Goal: Transaction & Acquisition: Purchase product/service

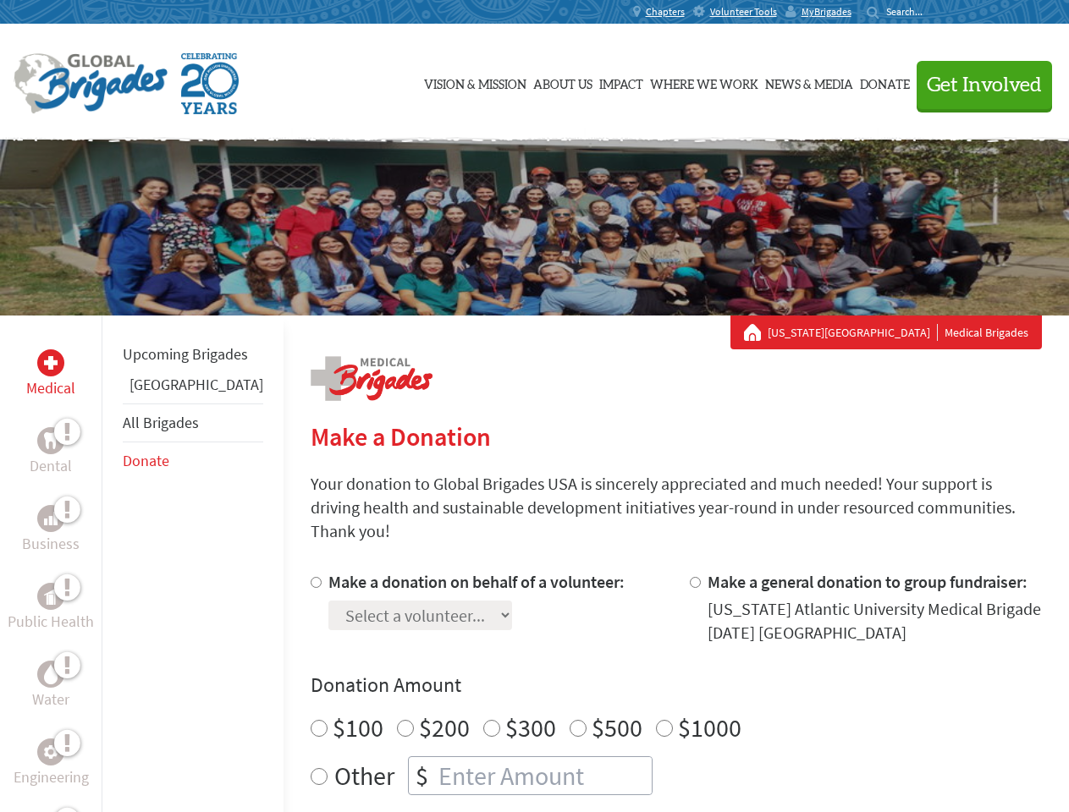
click at [934, 12] on div "Search for:" at bounding box center [900, 12] width 68 height 14
click at [976, 85] on span "Get Involved" at bounding box center [983, 85] width 115 height 20
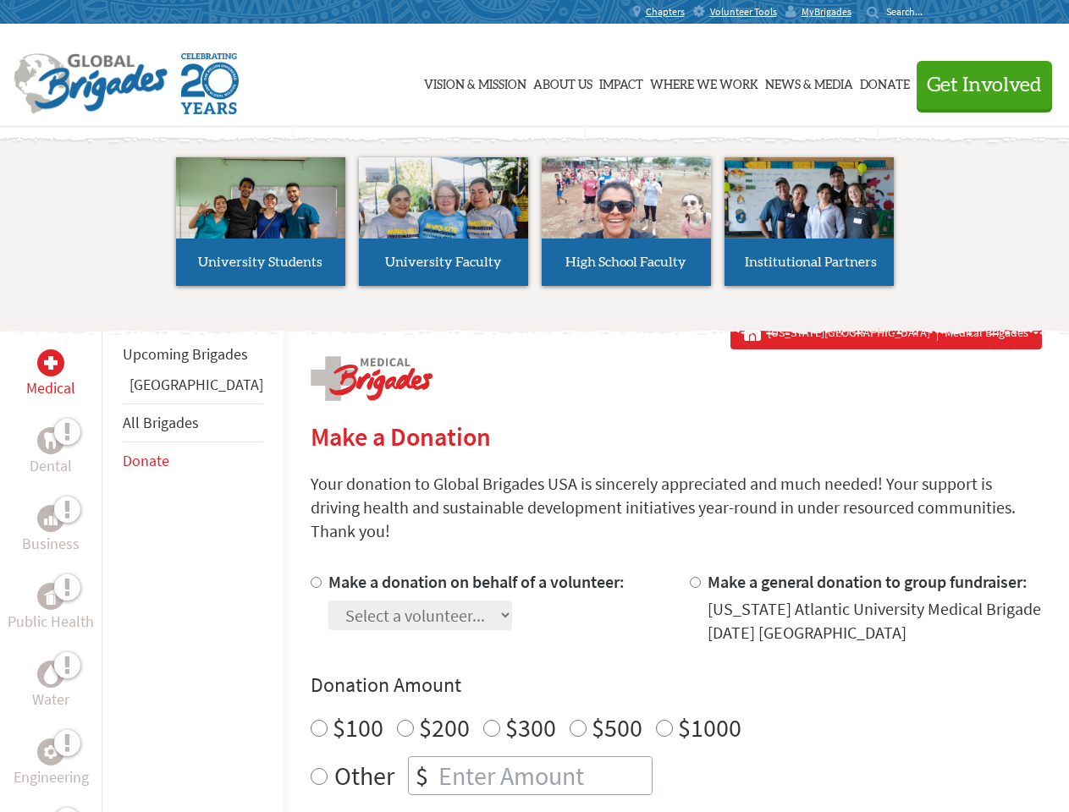
click at [112, 563] on div "Upcoming Brigades Panama All Brigades Donate" at bounding box center [193, 722] width 182 height 812
click at [646, 679] on div "Donation Amount $100 $200 $300 $500 $1000 Other $" at bounding box center [676, 734] width 731 height 124
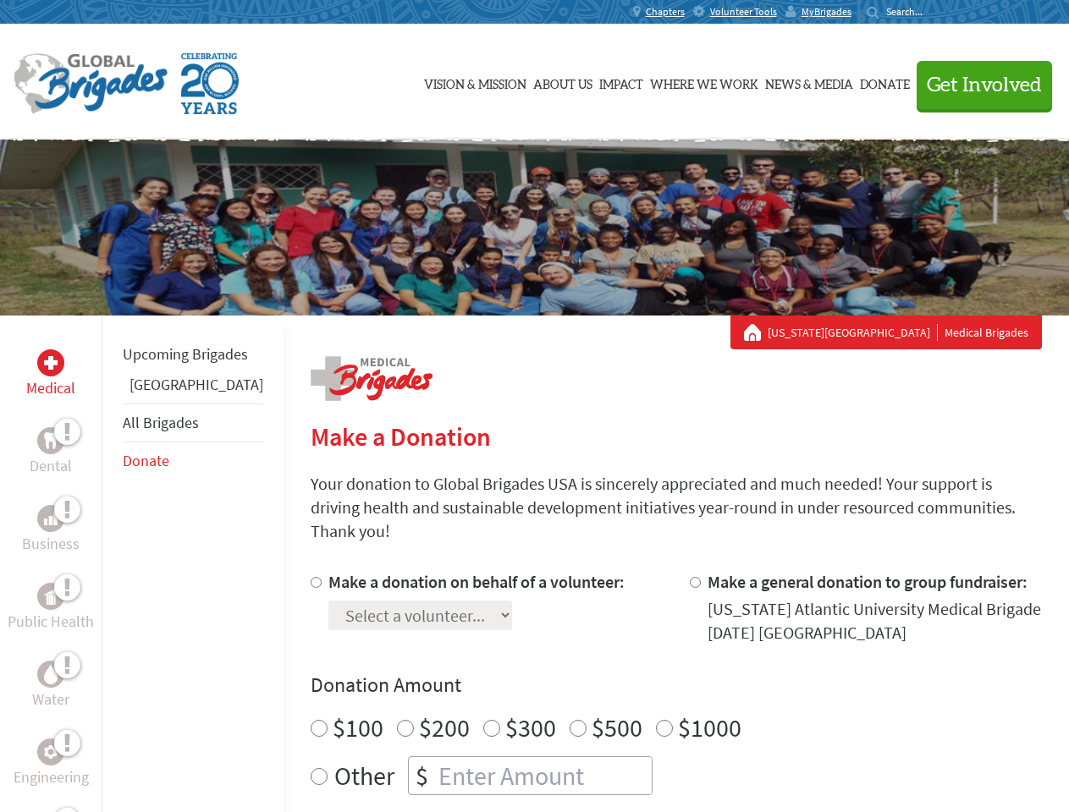
click at [311, 577] on input "Make a donation on behalf of a volunteer:" at bounding box center [316, 582] width 11 height 11
radio input "true"
click at [690, 577] on input "Make a general donation to group fundraiser:" at bounding box center [695, 582] width 11 height 11
radio input "true"
